Goal: Download file/media

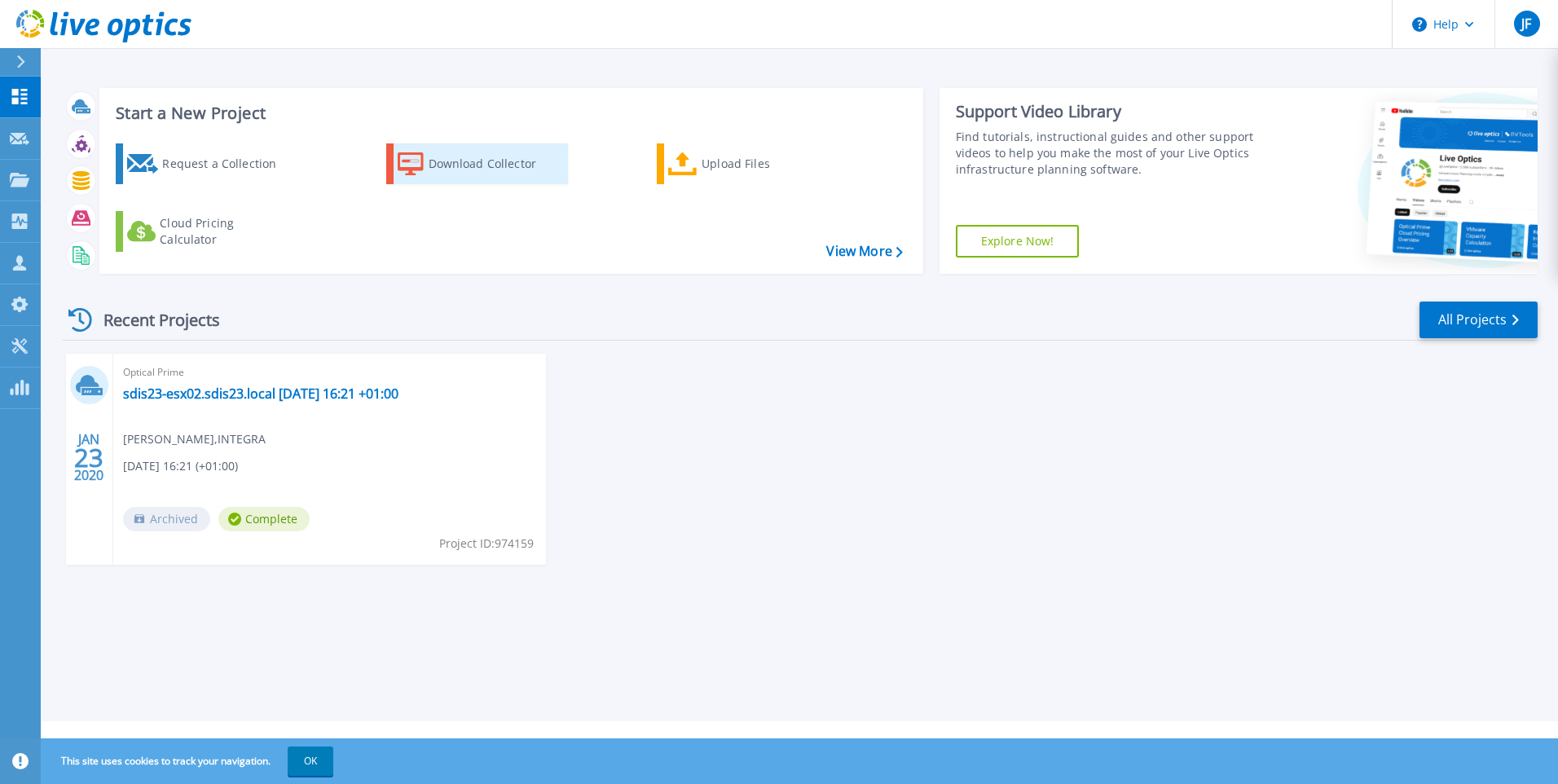
click at [439, 171] on div "Download Collector" at bounding box center [494, 164] width 130 height 33
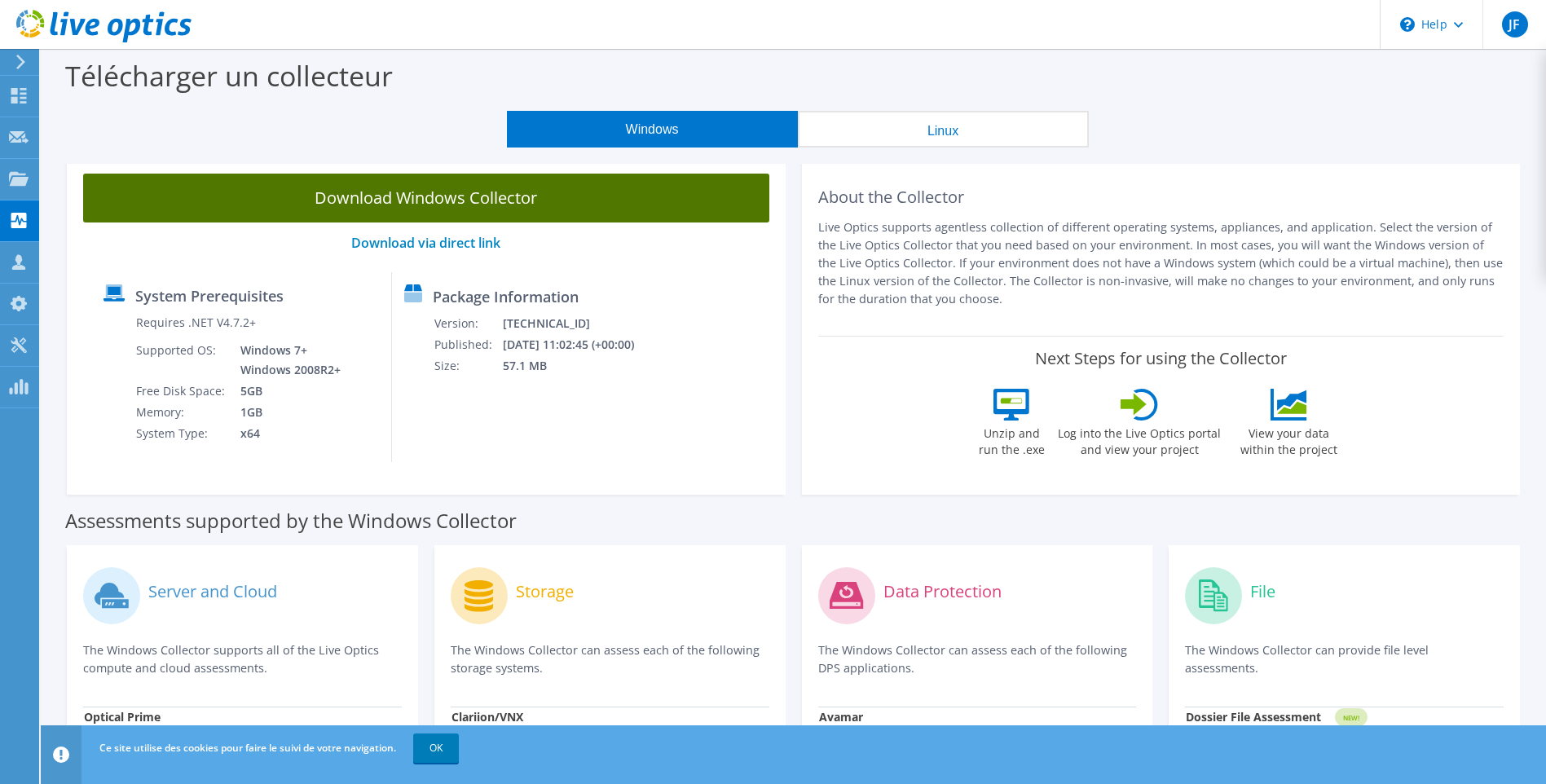
click at [444, 201] on link "Download Windows Collector" at bounding box center [426, 198] width 686 height 49
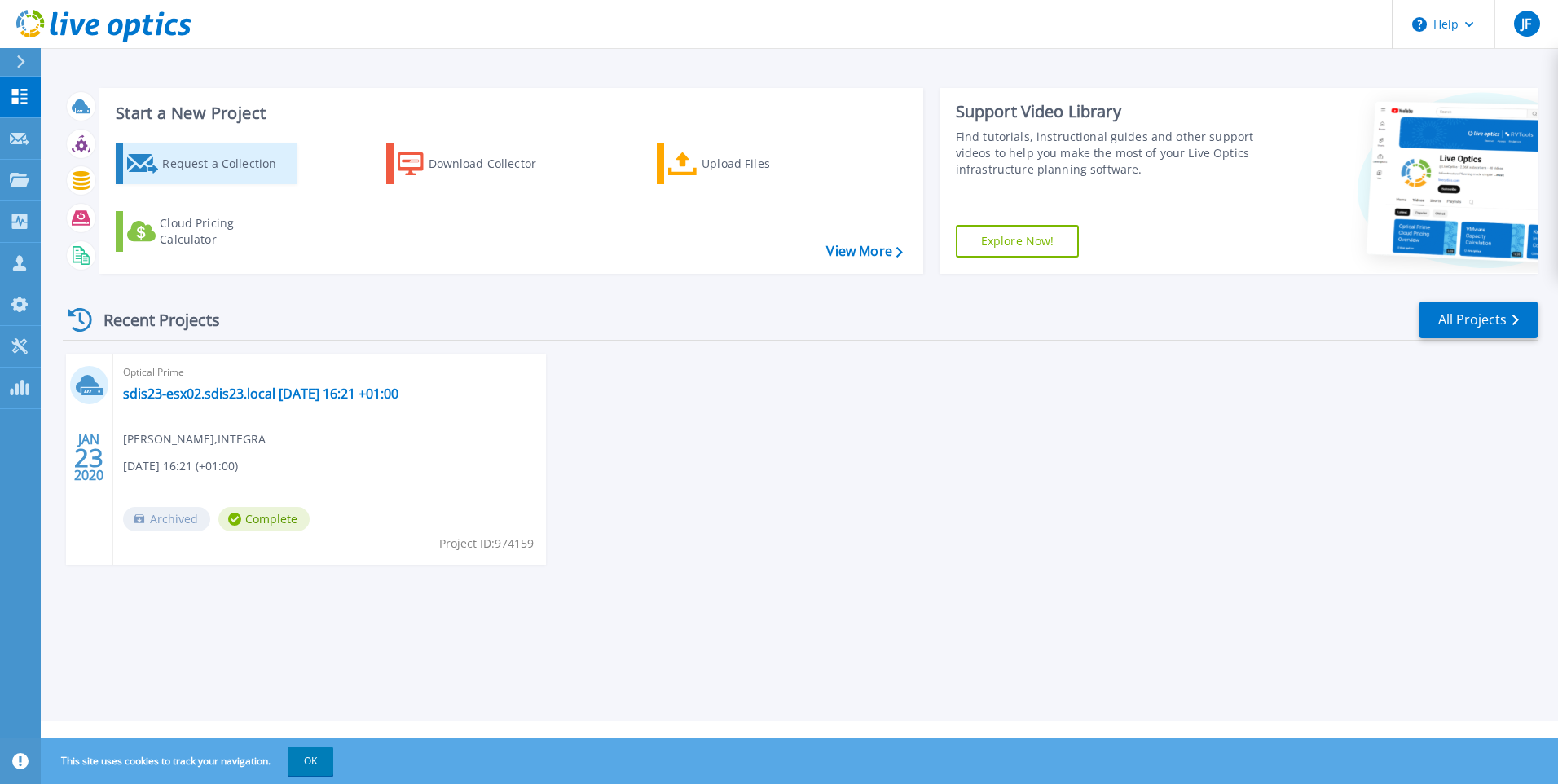
click at [202, 159] on div "Request a Collection" at bounding box center [227, 164] width 130 height 33
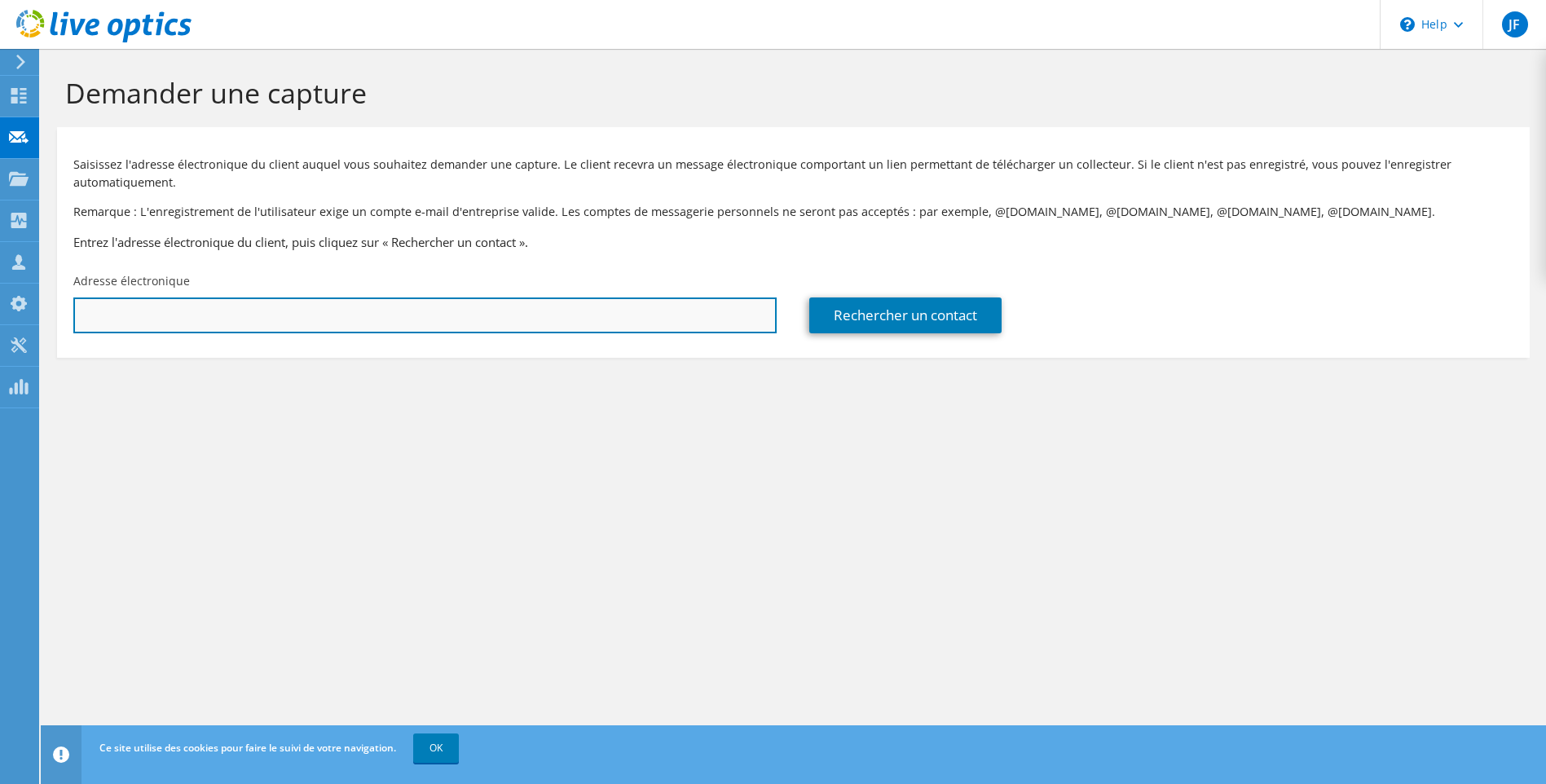
click at [148, 323] on input "text" at bounding box center [425, 315] width 703 height 36
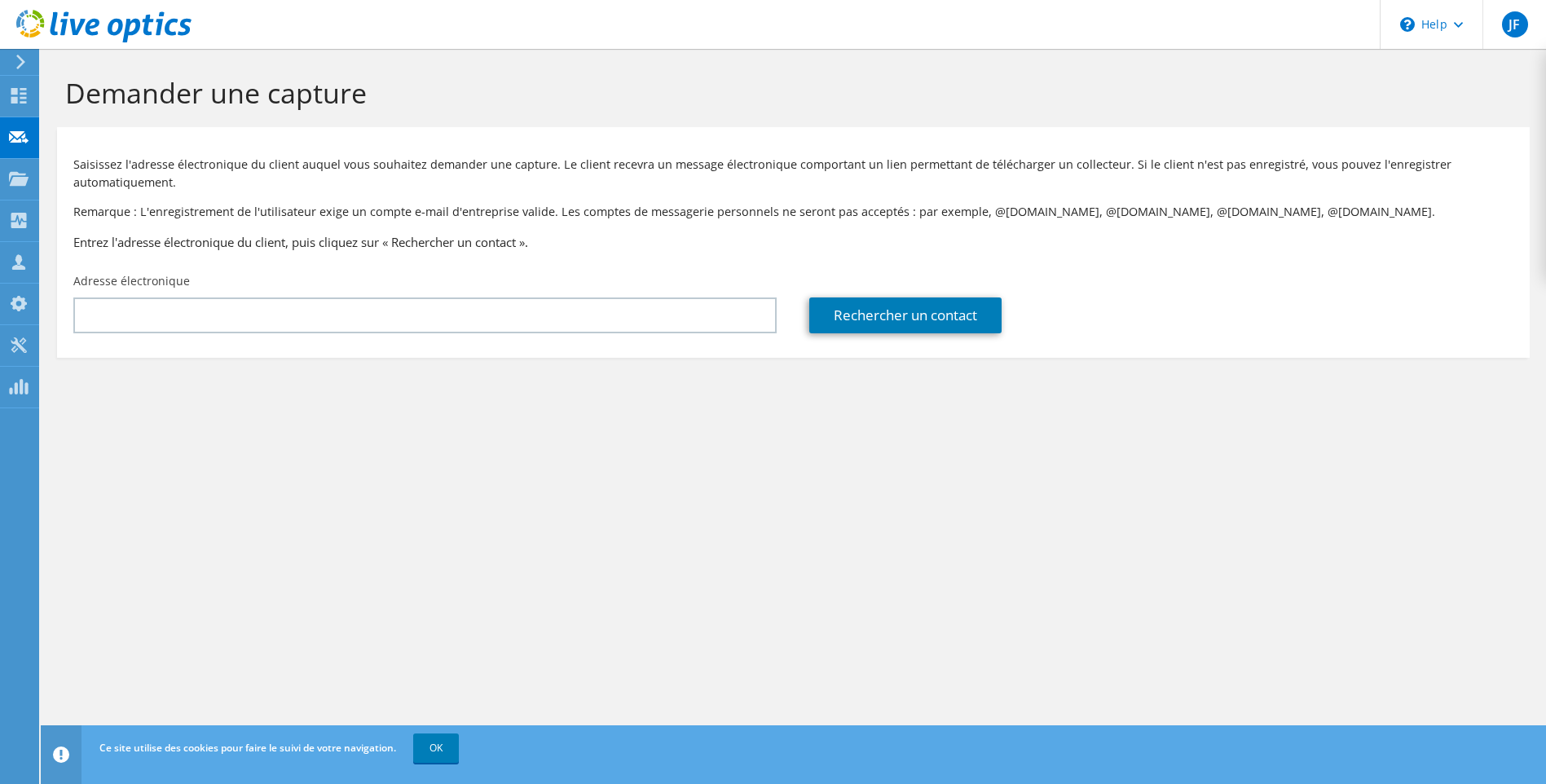
click at [186, 244] on h3 "Entrez l'adresse électronique du client, puis cliquez sur « Rechercher un conta…" at bounding box center [793, 242] width 1440 height 18
